Goal: Task Accomplishment & Management: Manage account settings

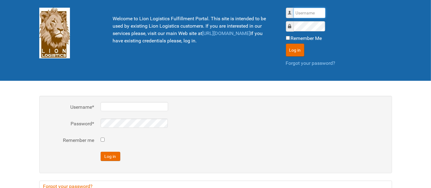
click at [302, 14] on input "Username" at bounding box center [310, 13] width 32 height 10
type input "al"
click at [286, 44] on button "Log in" at bounding box center [295, 50] width 18 height 13
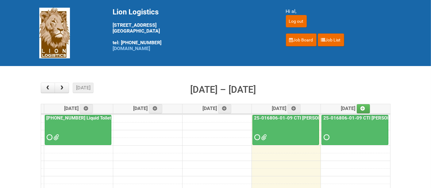
click at [283, 128] on div at bounding box center [285, 132] width 65 height 20
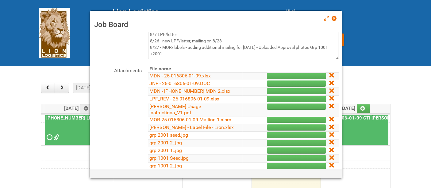
scroll to position [121, 0]
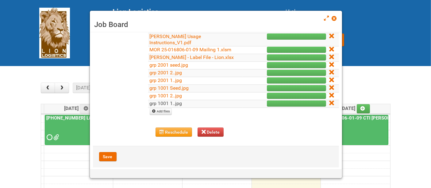
click at [161, 100] on link "grp 1001 1..jpg" at bounding box center [166, 103] width 33 height 6
click at [175, 93] on link "grp 1001 2..jpg" at bounding box center [166, 96] width 33 height 6
click at [164, 85] on link "grp 1001 Seed.jpg" at bounding box center [169, 88] width 39 height 6
click at [168, 77] on link "grp 2001 1..jpg" at bounding box center [166, 80] width 33 height 6
click at [171, 70] on link "grp 2001 2..jpg" at bounding box center [166, 73] width 33 height 6
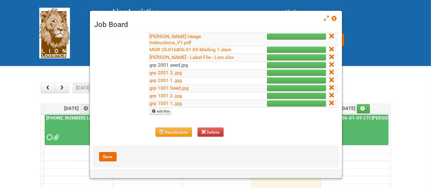
click at [183, 62] on link "grp 2001 seed.jpg" at bounding box center [169, 65] width 39 height 6
drag, startPoint x: 327, startPoint y: 94, endPoint x: 244, endPoint y: 25, distance: 107.6
click at [329, 101] on icon at bounding box center [331, 103] width 4 height 4
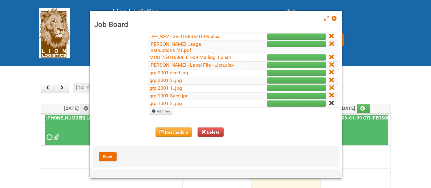
click at [329, 101] on icon at bounding box center [331, 103] width 4 height 4
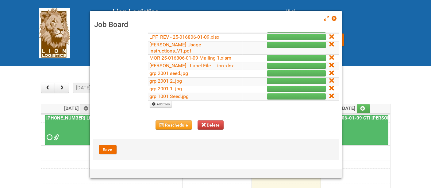
scroll to position [106, 0]
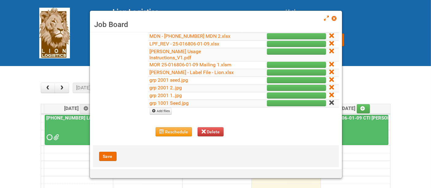
click at [329, 100] on icon at bounding box center [331, 102] width 4 height 4
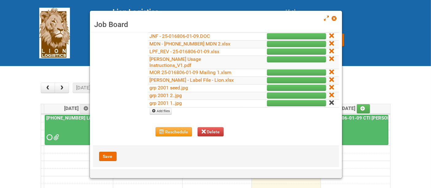
click at [329, 100] on icon at bounding box center [331, 102] width 4 height 4
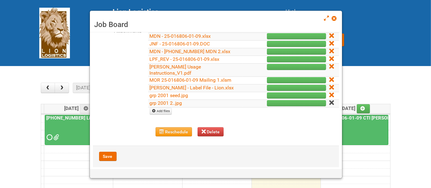
click at [329, 100] on icon at bounding box center [331, 102] width 4 height 4
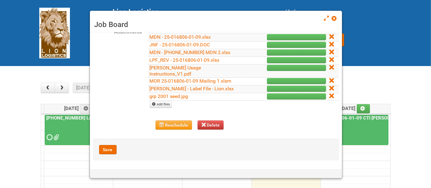
scroll to position [83, 0]
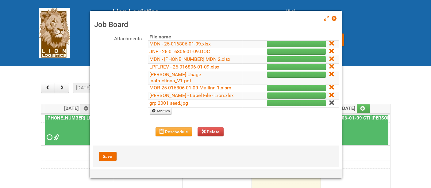
click at [329, 100] on icon at bounding box center [331, 102] width 4 height 4
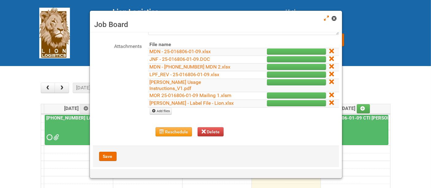
click at [334, 17] on span at bounding box center [334, 18] width 4 height 4
